Goal: Transaction & Acquisition: Register for event/course

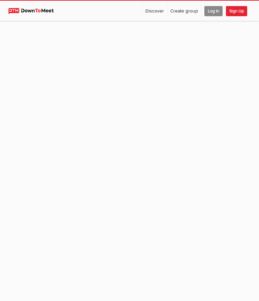
scroll to position [41, 0]
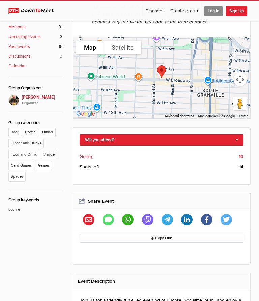
scroll to position [252, 0]
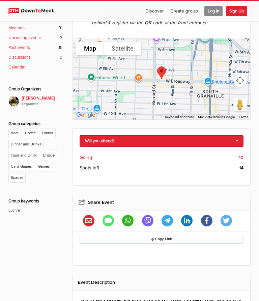
click at [236, 139] on link "Will you attend?" at bounding box center [162, 140] width 164 height 11
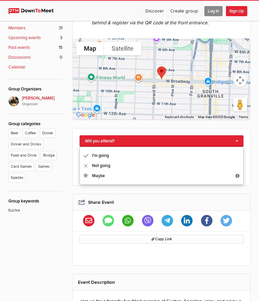
click at [98, 155] on link "I'm going" at bounding box center [161, 156] width 163 height 10
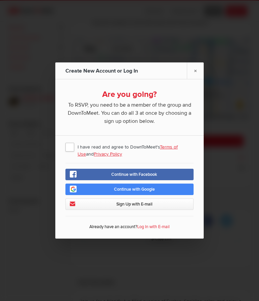
click at [69, 145] on span "I have read and agree to DownToMeet's Terms of Use and Privacy Policy" at bounding box center [129, 147] width 128 height 12
click at [0, 0] on input "I have read and agree to DownToMeet's Terms of Use and Privacy Policy" at bounding box center [0, 0] width 0 height 0
click at [155, 189] on span "Continue with Google" at bounding box center [134, 189] width 41 height 5
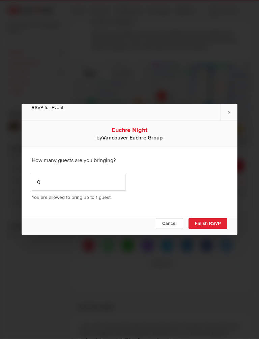
scroll to position [187, 0]
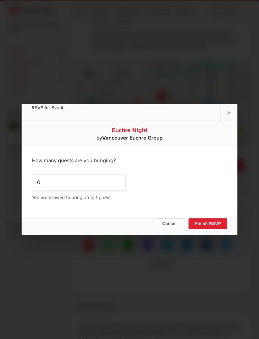
click at [210, 225] on button "Finish RSVP" at bounding box center [208, 223] width 39 height 11
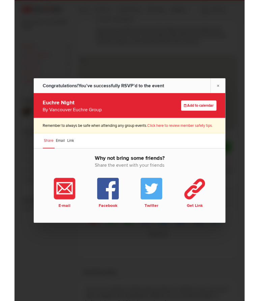
scroll to position [206, 0]
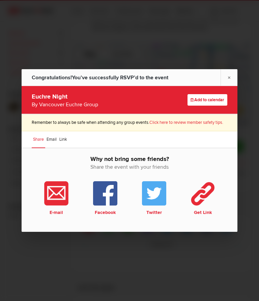
click at [232, 79] on link "×" at bounding box center [229, 77] width 17 height 17
